Goal: Task Accomplishment & Management: Complete application form

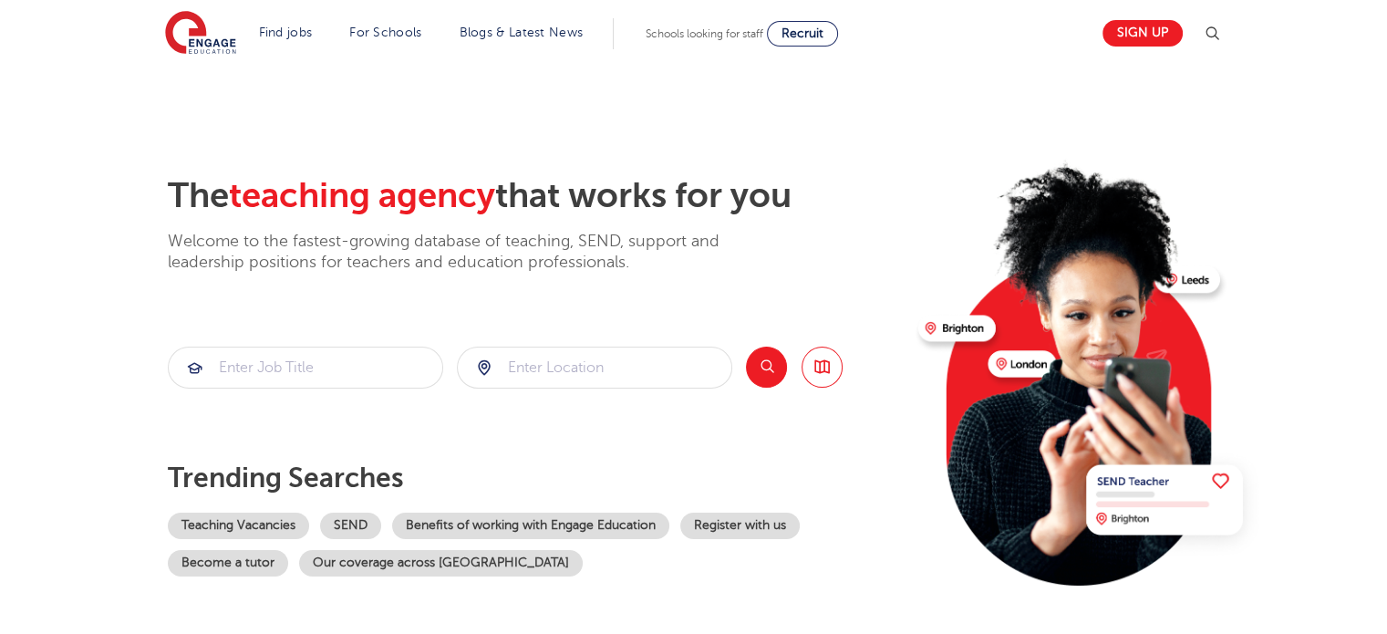
click at [1219, 34] on img at bounding box center [1212, 34] width 22 height 22
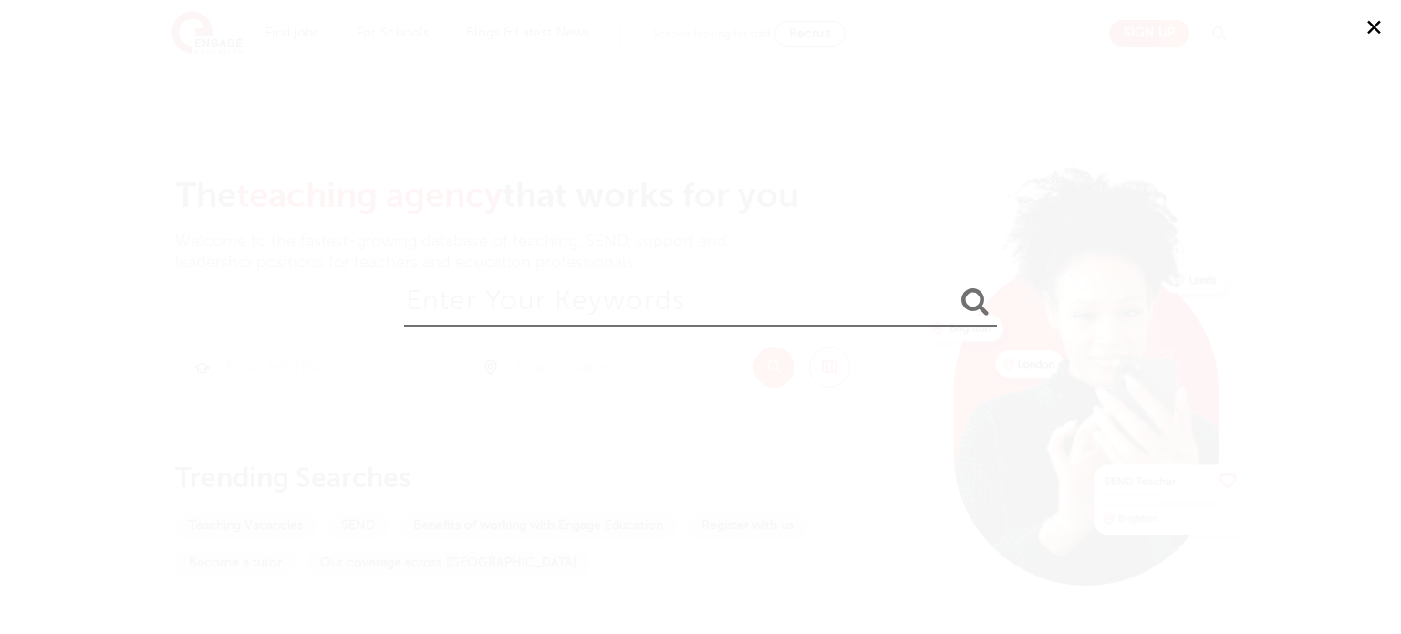
click at [1370, 16] on button "✕" at bounding box center [1373, 27] width 55 height 55
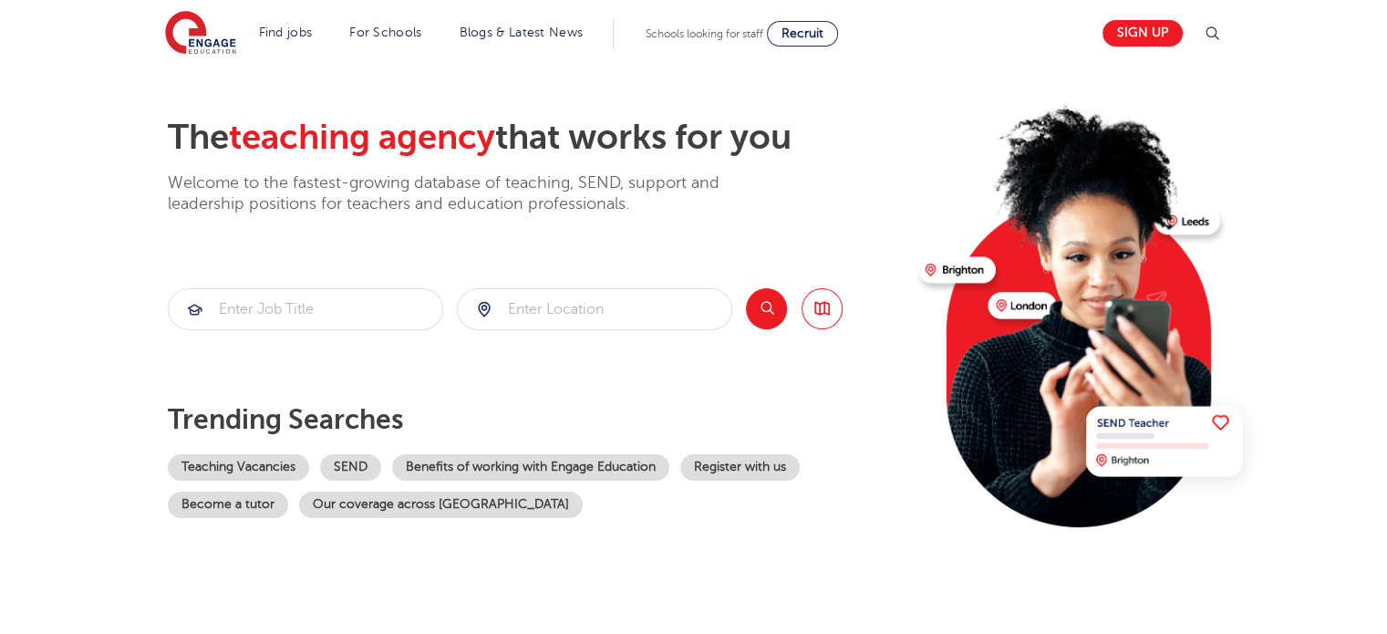
scroll to position [91, 0]
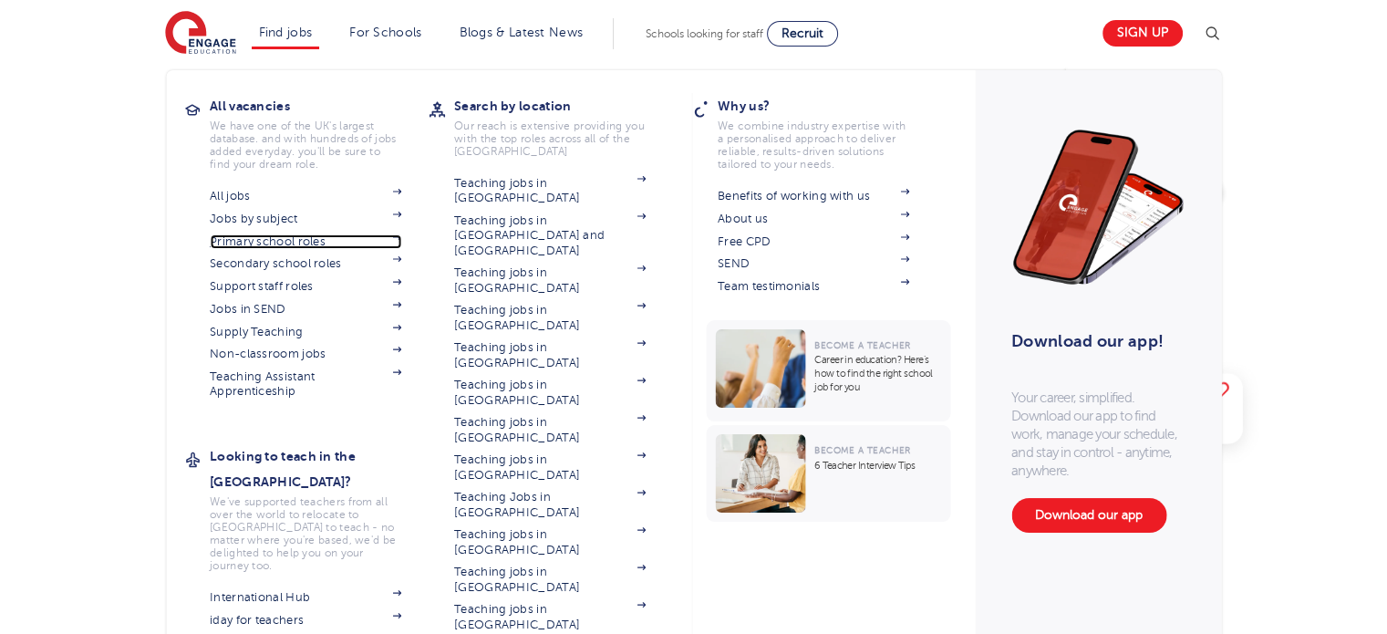
click at [306, 234] on link "Primary school roles" at bounding box center [305, 241] width 191 height 15
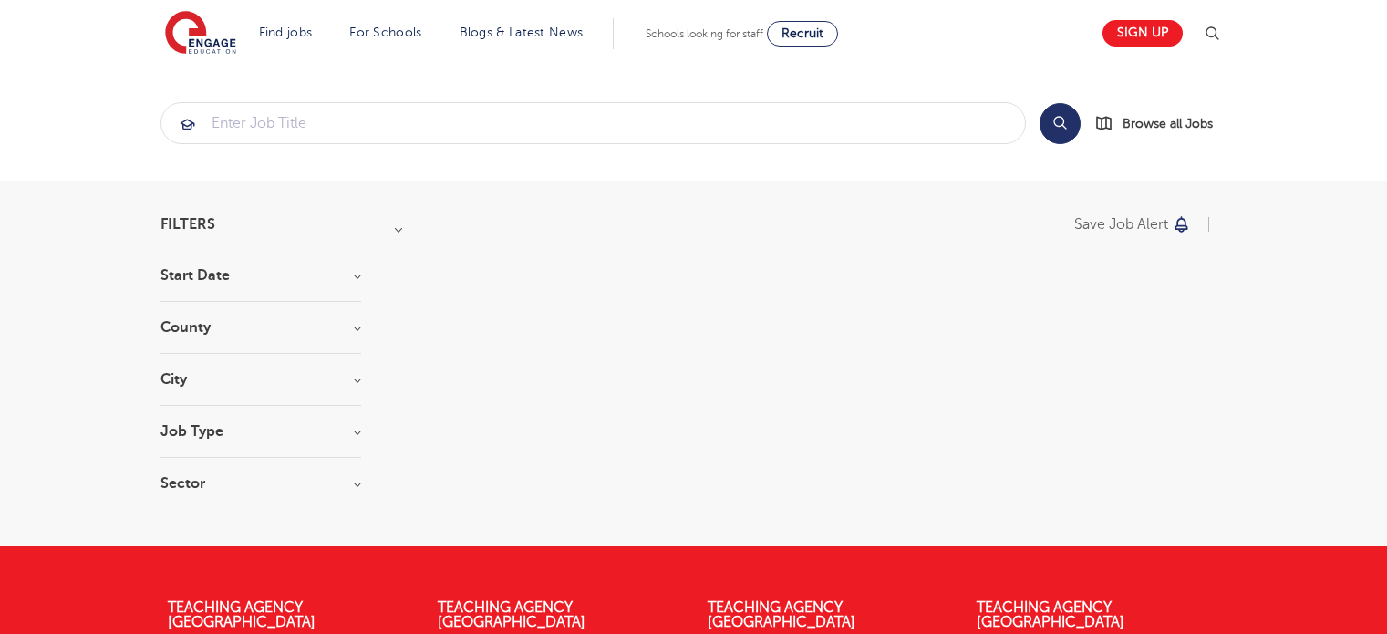
scroll to position [91, 0]
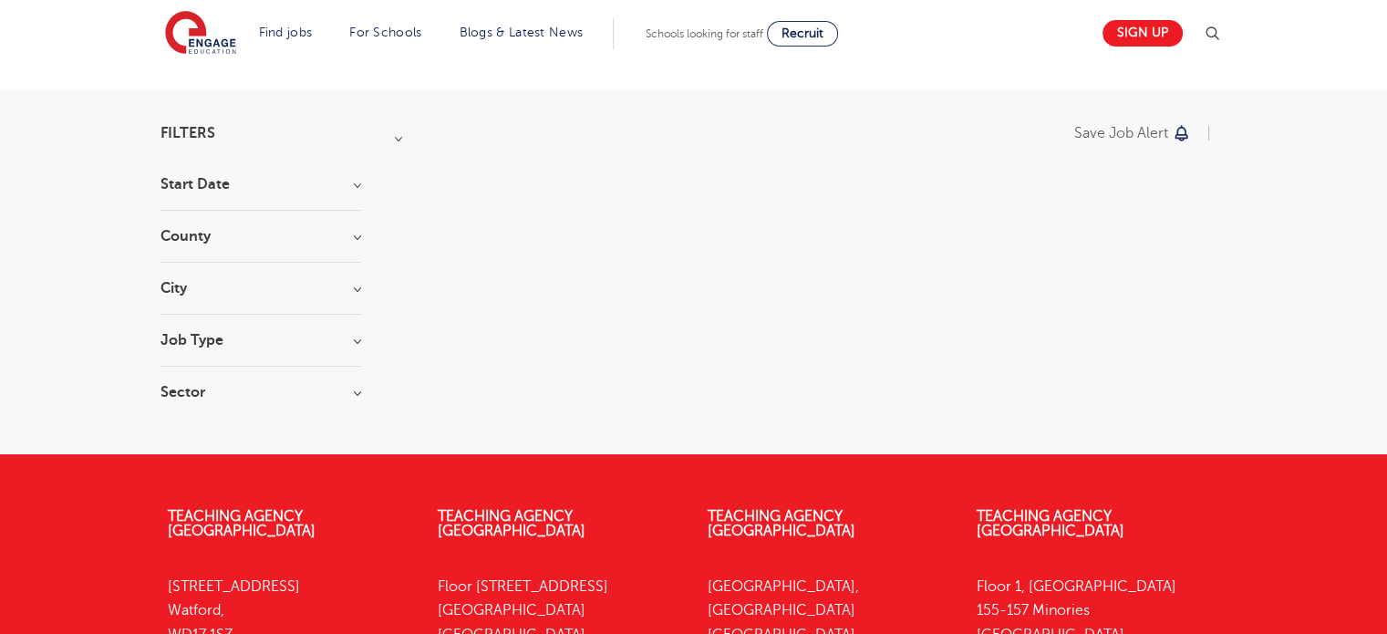
click at [271, 174] on section "Filters Start Date County City Job Type Sector Cancel View Results" at bounding box center [260, 272] width 201 height 292
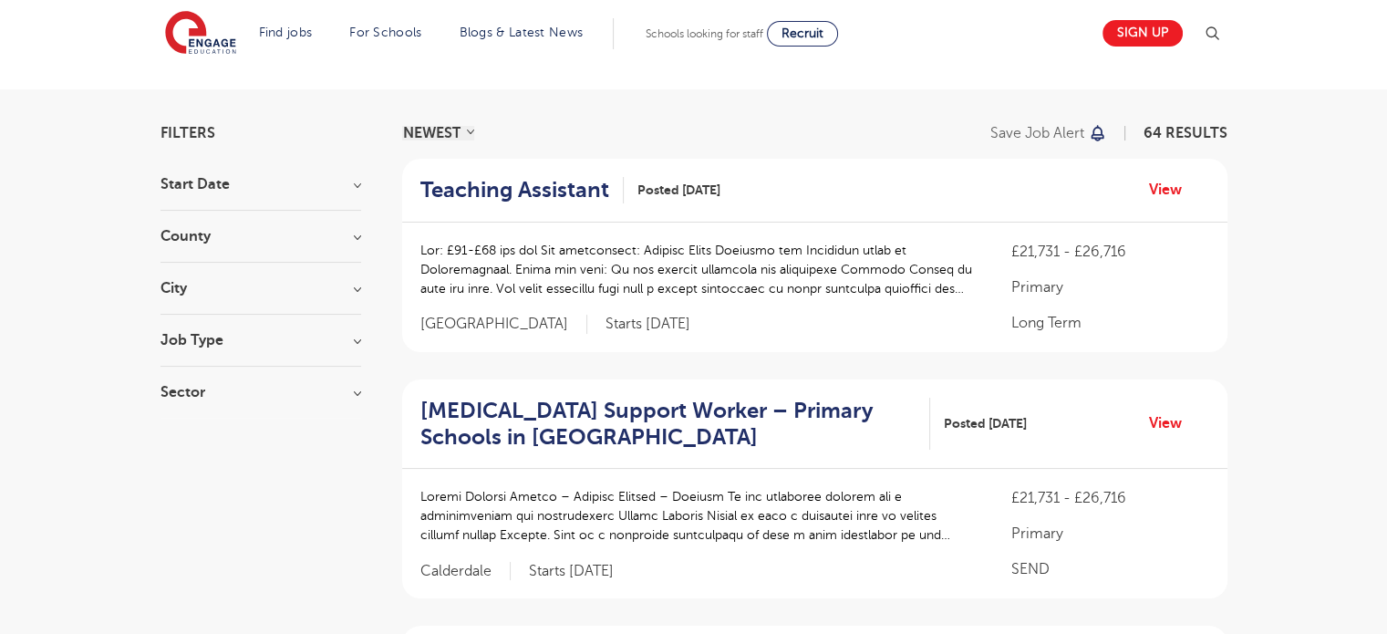
click at [345, 186] on h3 "Start Date" at bounding box center [260, 184] width 201 height 15
click at [205, 180] on h3 "Start Date" at bounding box center [260, 184] width 201 height 15
click at [211, 243] on span "October" at bounding box center [216, 250] width 56 height 16
click at [200, 243] on input "October 5" at bounding box center [194, 248] width 12 height 12
checkbox input "true"
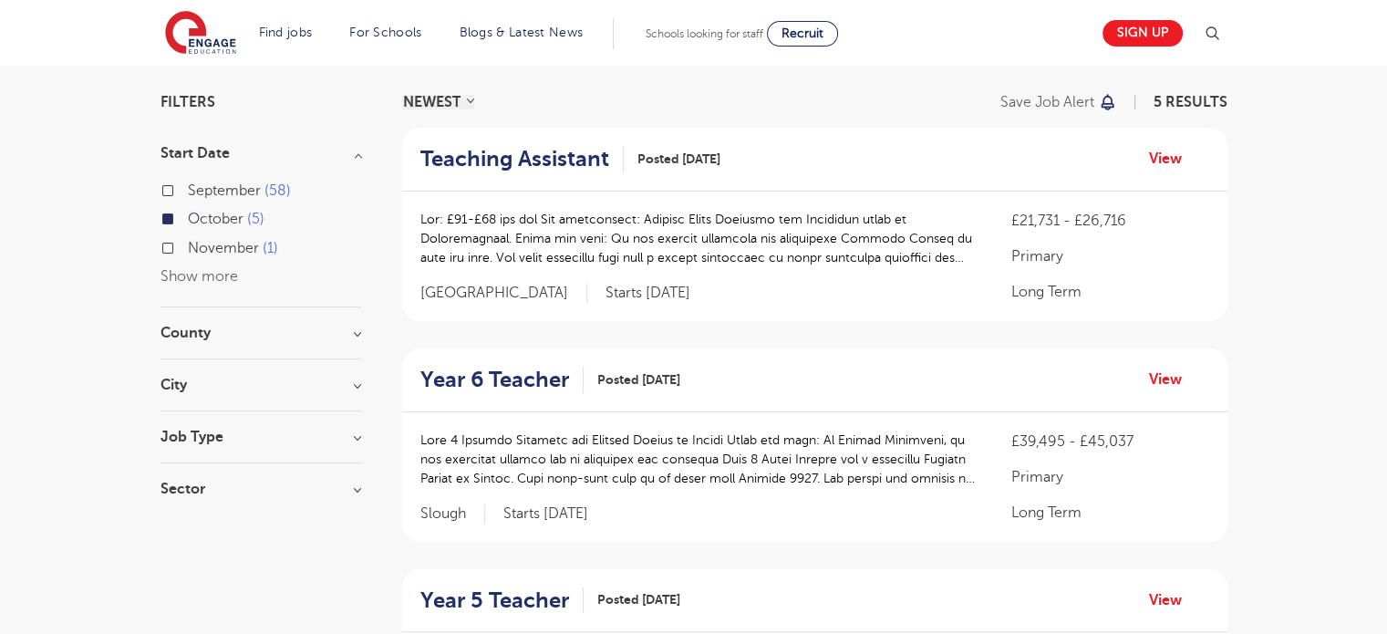
scroll to position [91, 0]
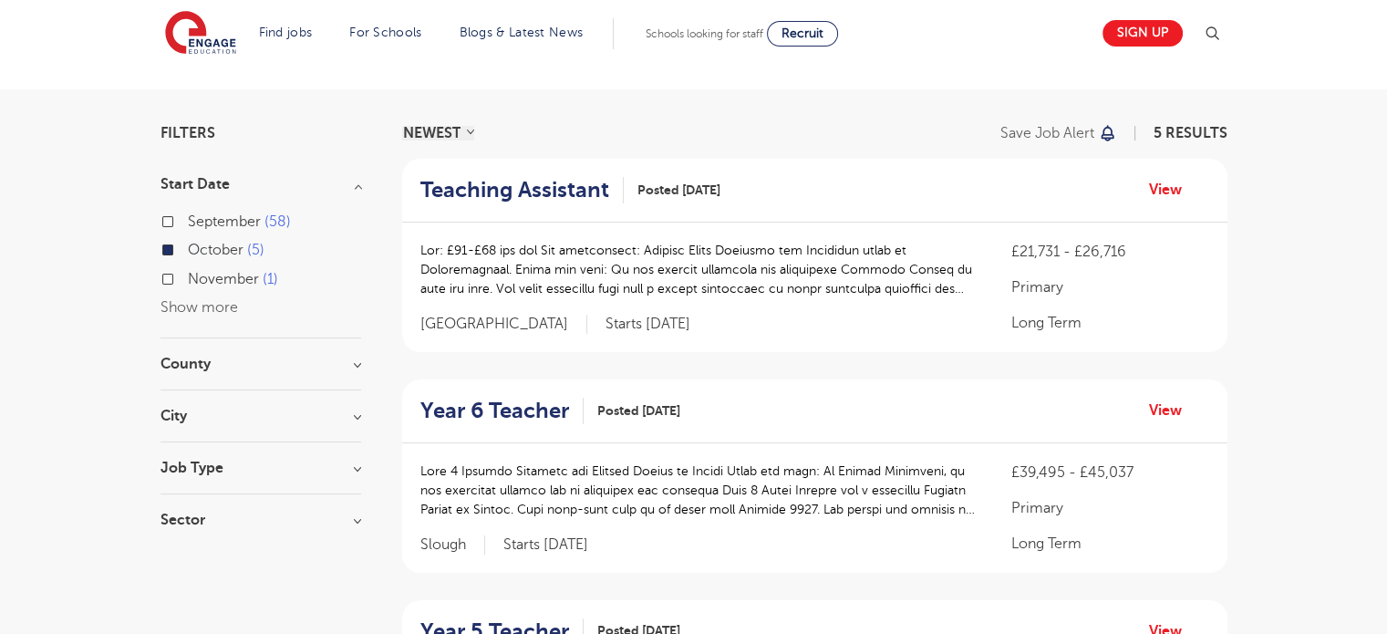
click at [288, 419] on h3 "City" at bounding box center [260, 416] width 201 height 15
click at [188, 273] on label "November 1" at bounding box center [233, 279] width 90 height 24
click at [188, 273] on input "November 1" at bounding box center [194, 277] width 12 height 12
checkbox input "true"
click at [188, 218] on label "September 58" at bounding box center [239, 222] width 103 height 24
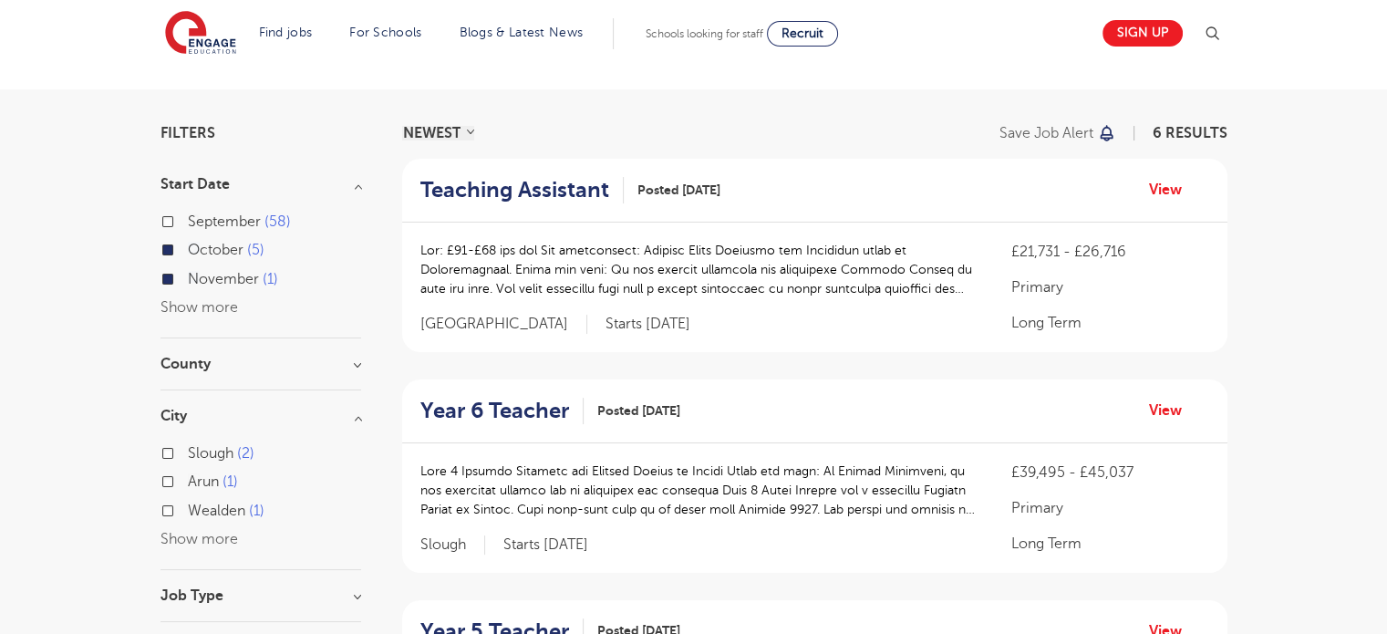
click at [188, 218] on input "September 58" at bounding box center [194, 219] width 12 height 12
checkbox input "true"
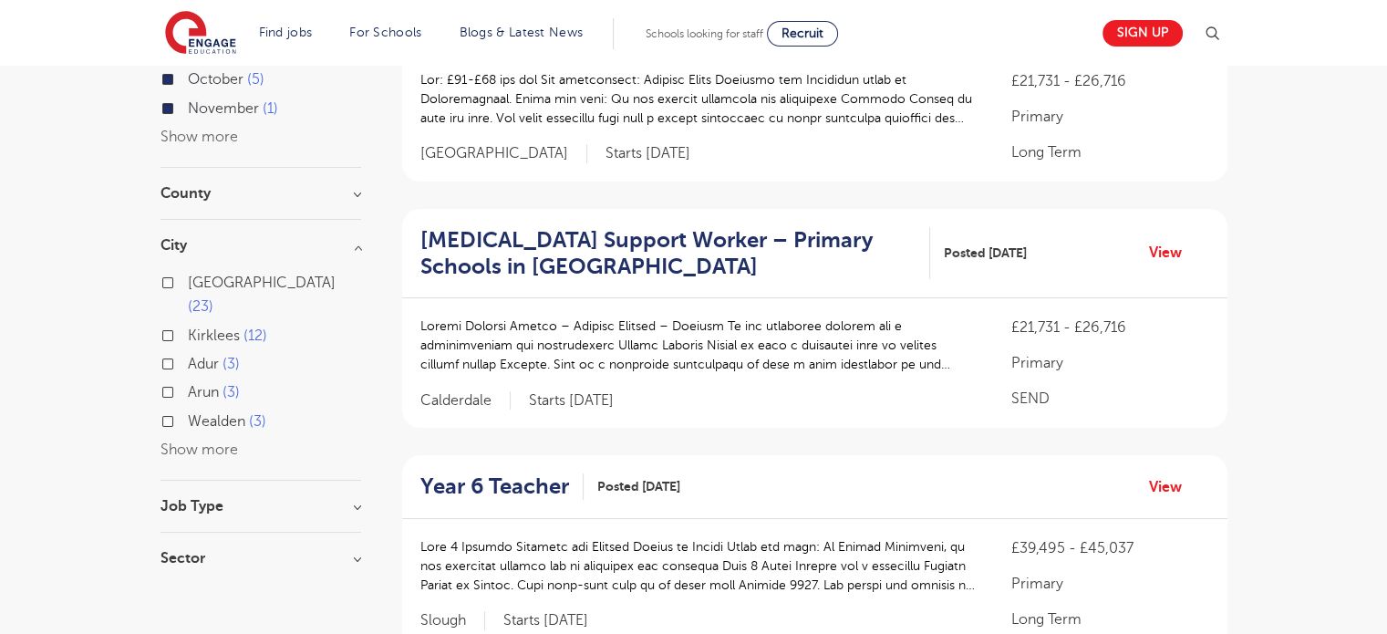
scroll to position [365, 0]
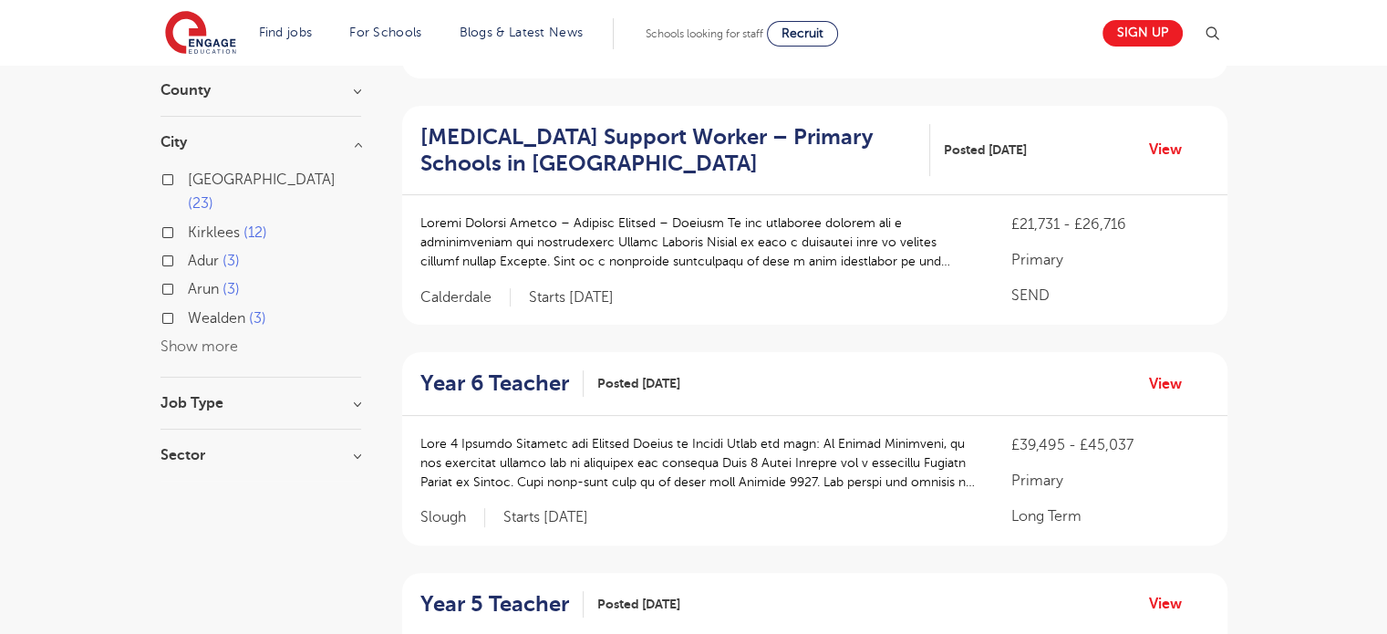
click at [218, 338] on button "Show more" at bounding box center [199, 346] width 78 height 16
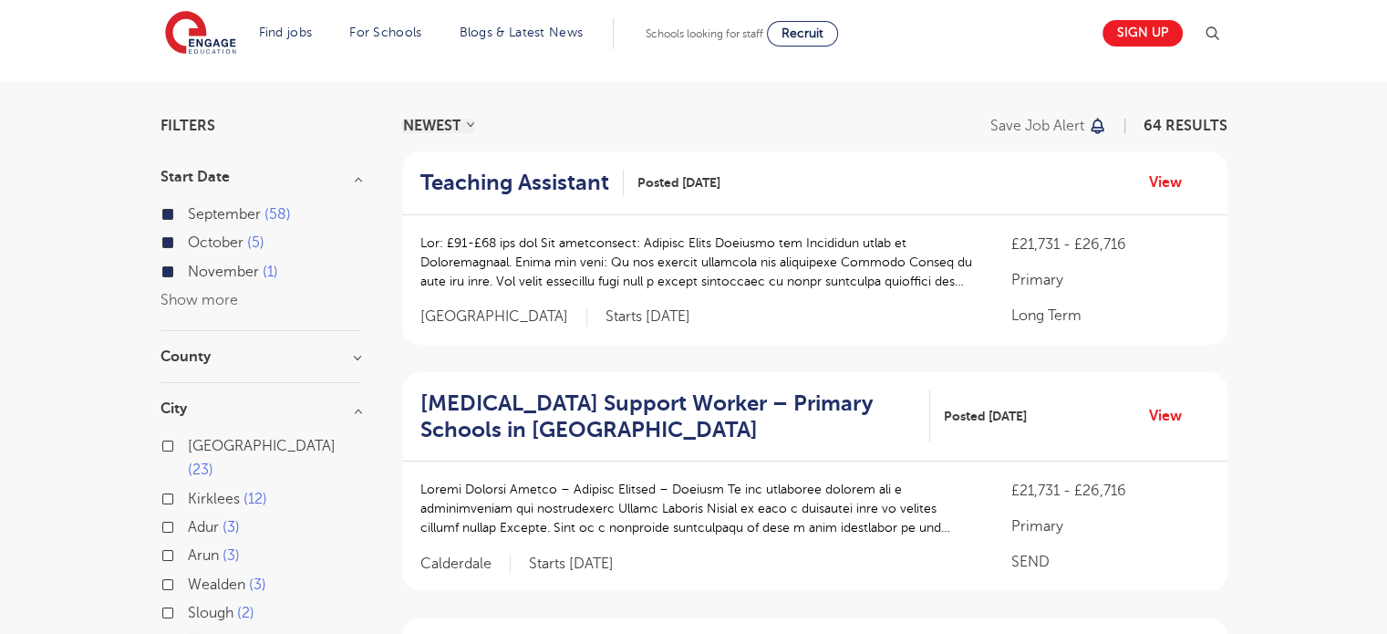
scroll to position [0, 0]
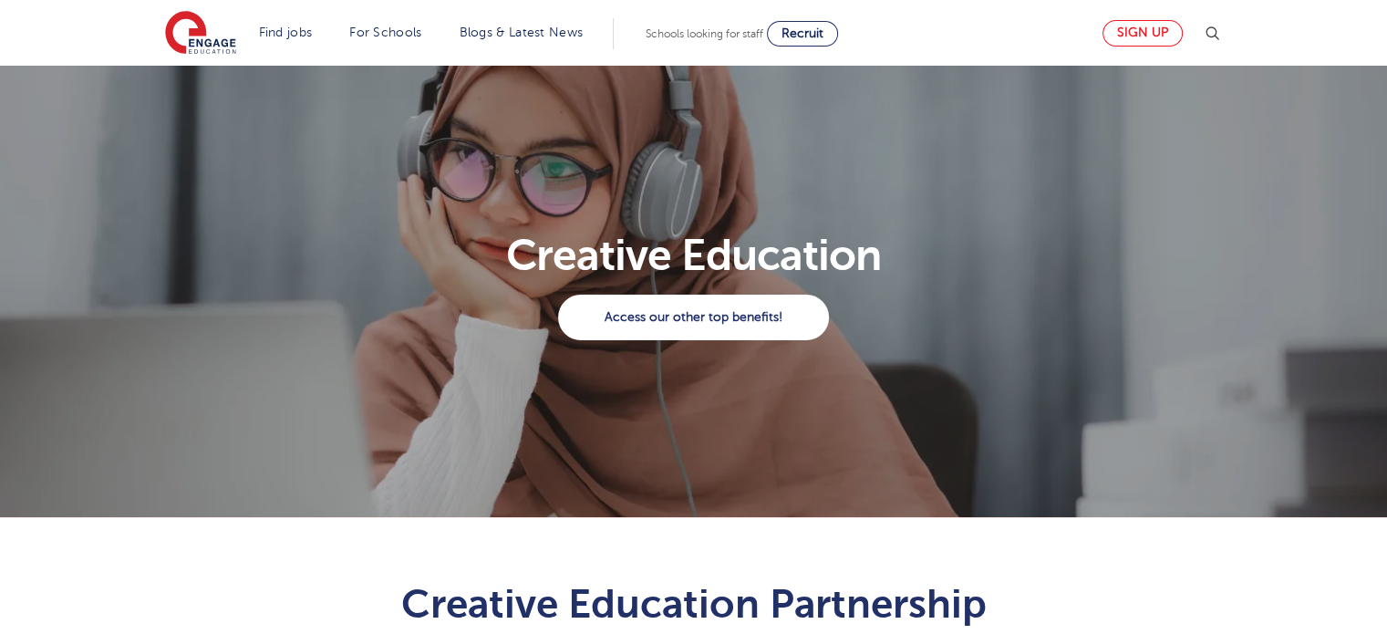
click at [1110, 30] on div "Sign up" at bounding box center [1156, 34] width 131 height 36
click at [1122, 35] on link "Sign up" at bounding box center [1142, 33] width 80 height 26
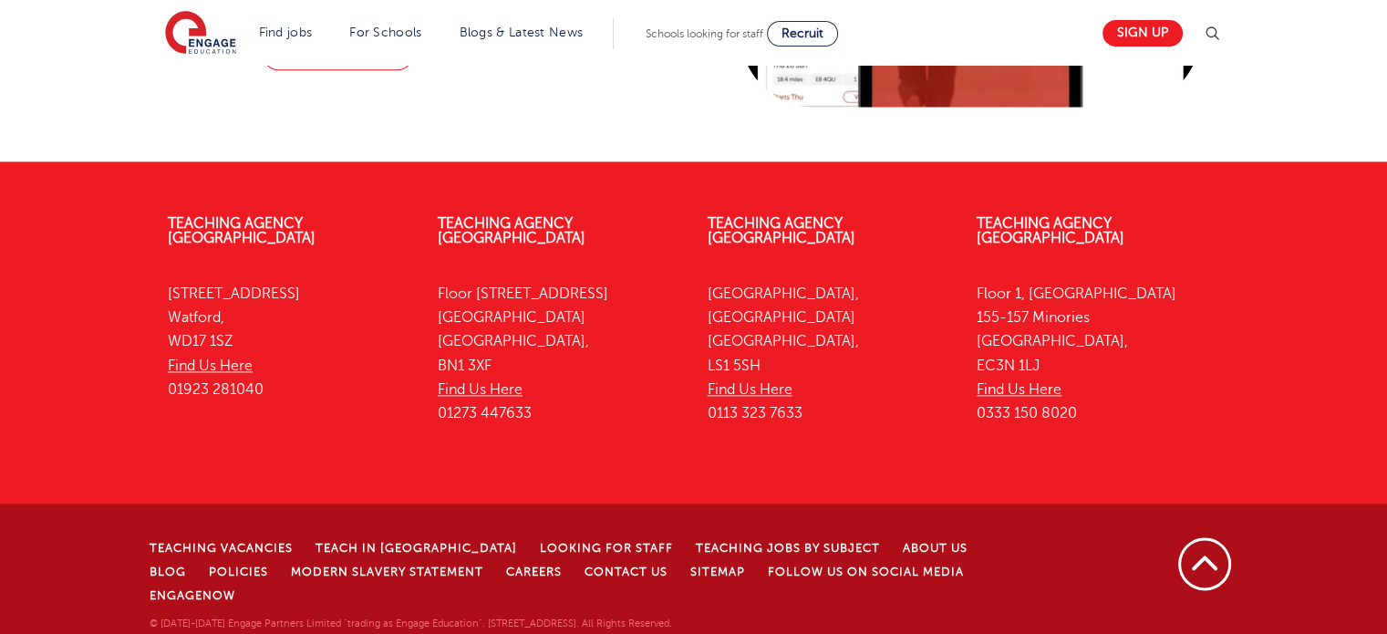
scroll to position [2127, 0]
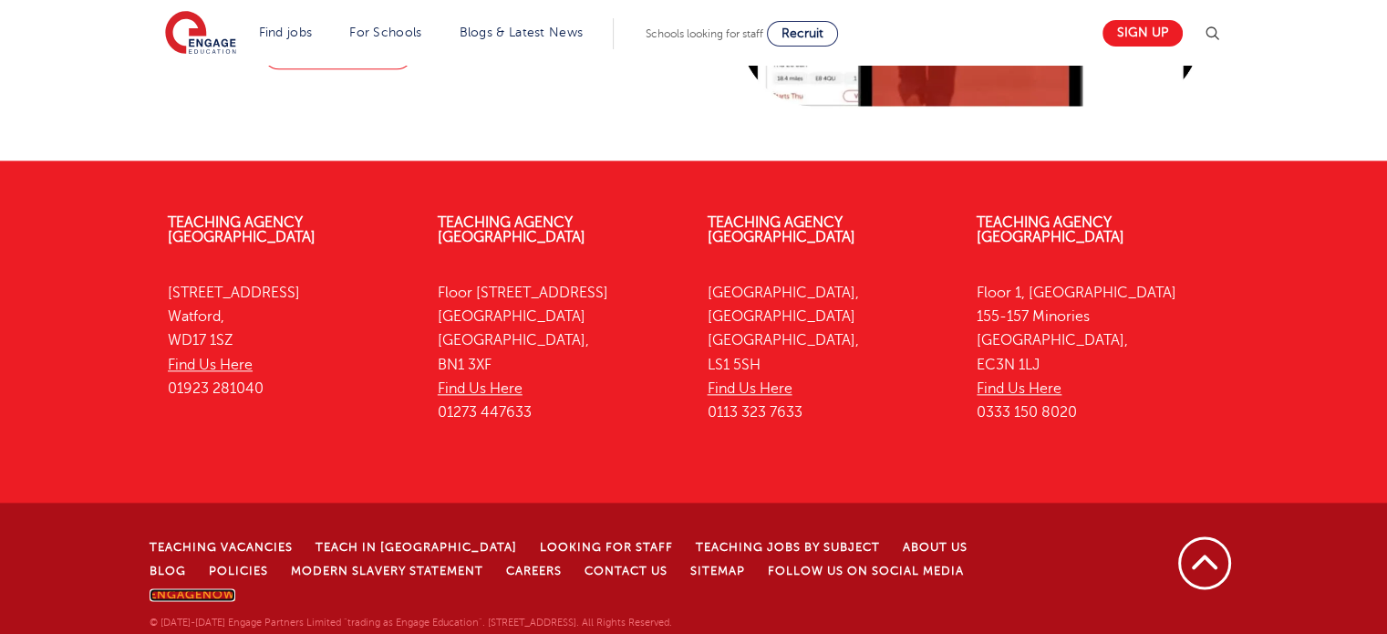
click at [235, 588] on link "EngageNow" at bounding box center [193, 594] width 86 height 13
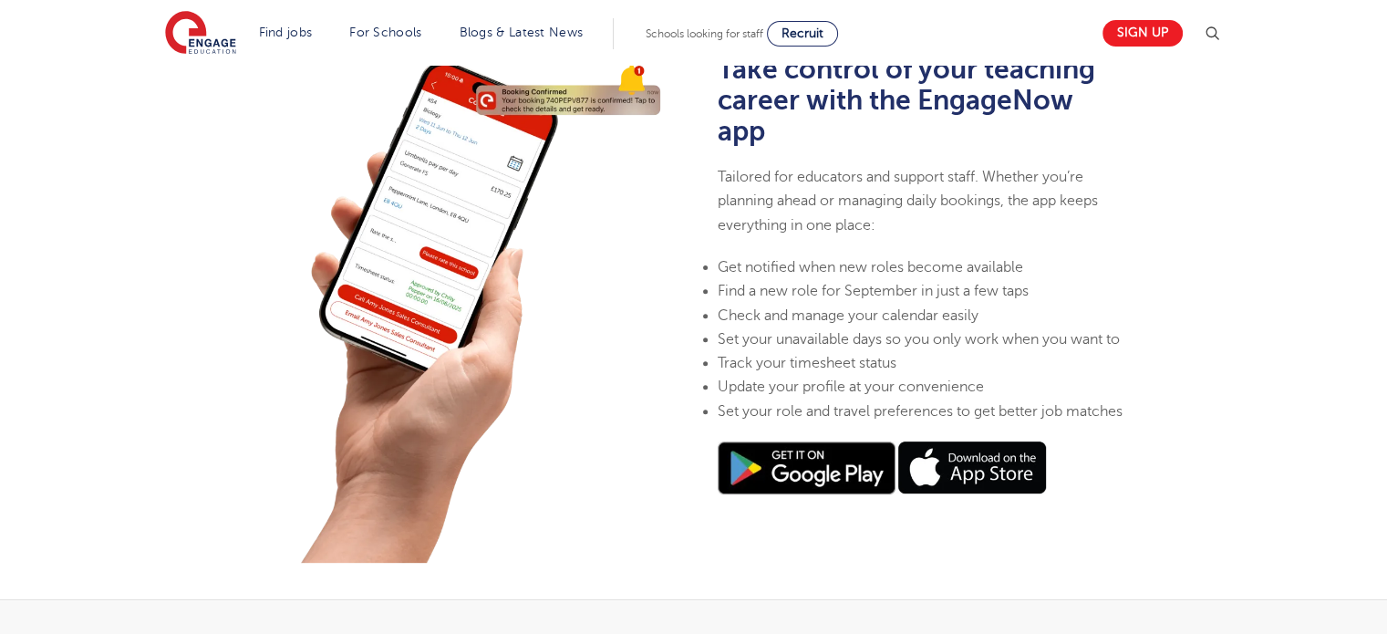
scroll to position [730, 0]
